Goal: Task Accomplishment & Management: Use online tool/utility

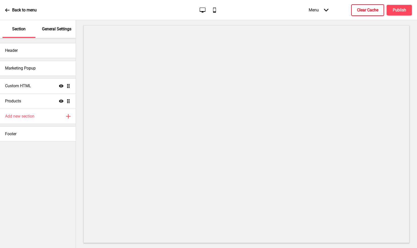
click at [359, 10] on h4 "Clear Cache" at bounding box center [367, 10] width 21 height 6
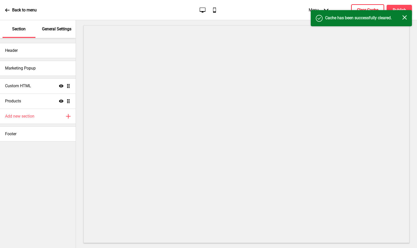
click at [402, 16] on icon "Close" at bounding box center [404, 17] width 5 height 5
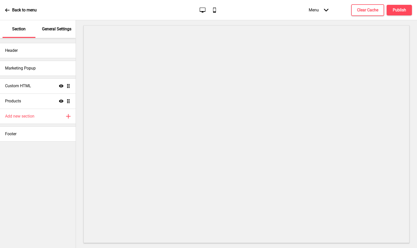
click at [10, 11] on div "Back to menu" at bounding box center [21, 10] width 32 height 14
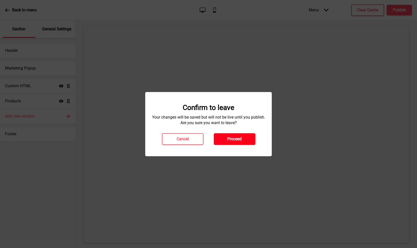
click at [228, 134] on button "Proceed" at bounding box center [234, 139] width 41 height 12
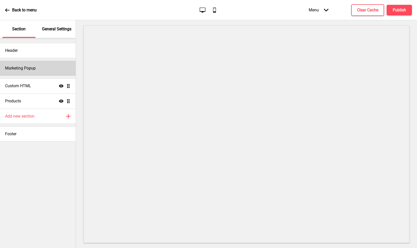
click at [47, 63] on div "Marketing Popup" at bounding box center [38, 68] width 76 height 15
select select "timeDelay"
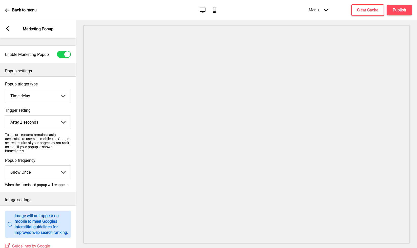
click at [10, 24] on div "Arrow left Marketing Popup" at bounding box center [38, 29] width 76 height 18
click at [8, 28] on rect at bounding box center [7, 28] width 5 height 5
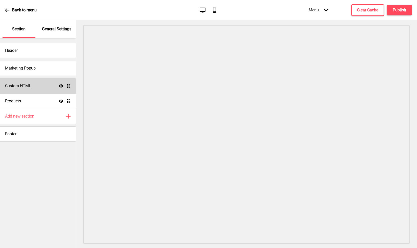
click at [25, 92] on div "Custom HTML Show Drag" at bounding box center [38, 85] width 76 height 15
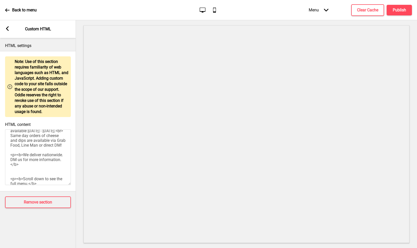
scroll to position [147, 0]
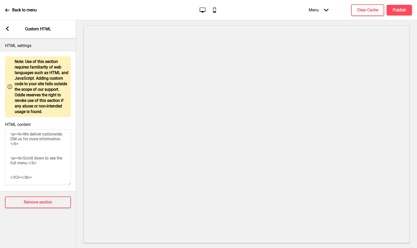
click at [24, 180] on textarea "<div style="text-align:center;"><h3><br>Line ID: @wildgrainsbakery // Whatsapp:…" at bounding box center [38, 157] width 66 height 56
click at [30, 172] on textarea "<div style="text-align:center;"><h3><br>Line ID: @wildgrainsbakery // Whatsapp:…" at bounding box center [38, 157] width 66 height 56
type textarea "<div style="text-align:center;"><h3><br>Line ID: @wildgrainsbakery // Whatsapp:…"
click at [9, 28] on rect at bounding box center [7, 28] width 5 height 5
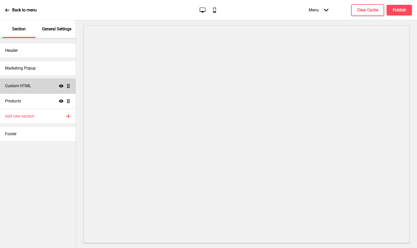
click at [28, 82] on div "Custom HTML Show Drag" at bounding box center [38, 85] width 76 height 15
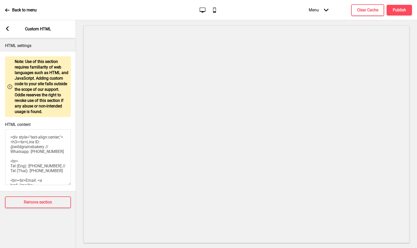
click at [9, 25] on div "Arrow left Custom HTML" at bounding box center [38, 29] width 76 height 18
click at [8, 29] on rect at bounding box center [7, 28] width 5 height 5
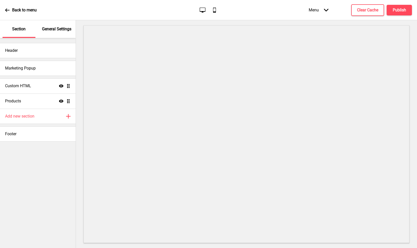
click at [6, 11] on icon at bounding box center [7, 9] width 4 height 3
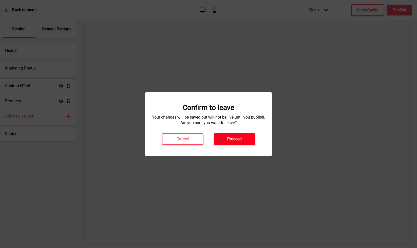
click at [237, 140] on h4 "Proceed" at bounding box center [234, 139] width 14 height 6
